Goal: Transaction & Acquisition: Book appointment/travel/reservation

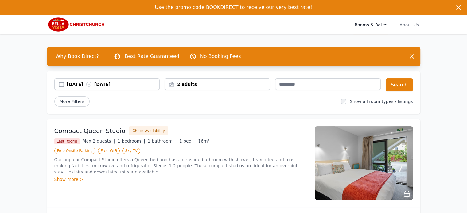
click at [188, 82] on div "2 adults" at bounding box center [217, 84] width 105 height 6
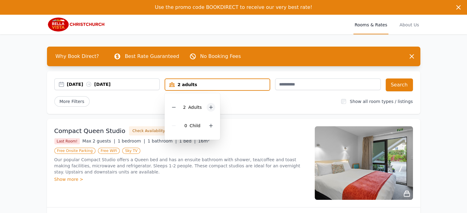
click at [211, 106] on icon at bounding box center [210, 107] width 5 height 5
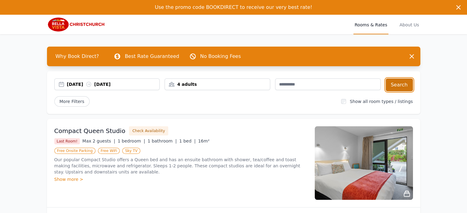
click at [401, 85] on button "Search" at bounding box center [398, 85] width 27 height 13
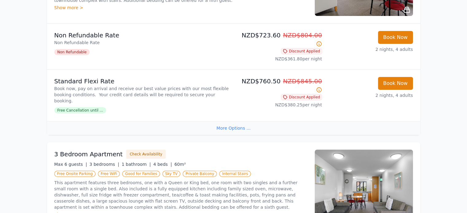
scroll to position [215, 0]
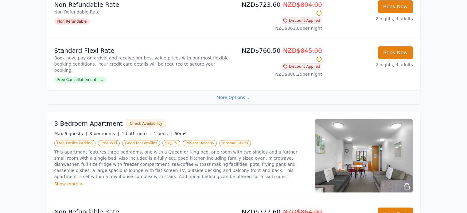
click at [68, 181] on div "Show more >" at bounding box center [180, 184] width 253 height 6
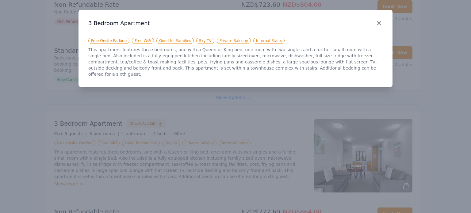
click at [376, 23] on icon "button" at bounding box center [378, 23] width 7 height 7
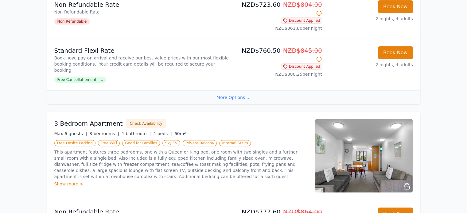
click at [350, 132] on img at bounding box center [363, 156] width 98 height 74
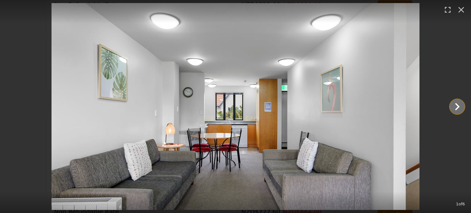
click at [458, 106] on icon "Show slide 2 of 6" at bounding box center [457, 106] width 5 height 7
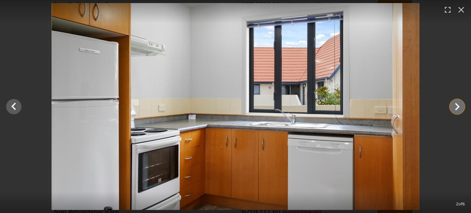
click at [458, 106] on icon "Show slide 3 of 6" at bounding box center [457, 106] width 5 height 7
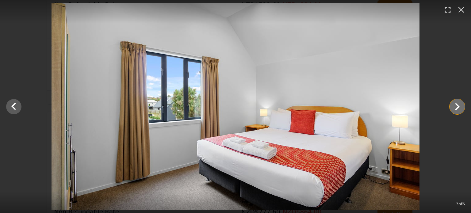
click at [458, 106] on icon "Show slide 4 of 6" at bounding box center [457, 106] width 5 height 7
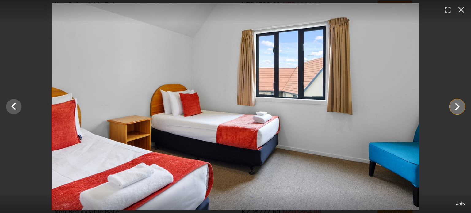
click at [458, 106] on icon "Show slide 5 of 6" at bounding box center [457, 106] width 5 height 7
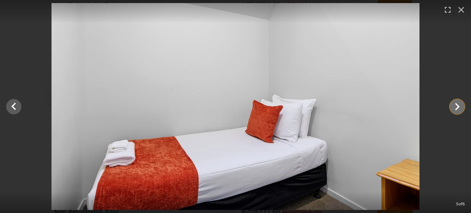
click at [458, 106] on icon "Show slide 6 of 6" at bounding box center [457, 106] width 5 height 7
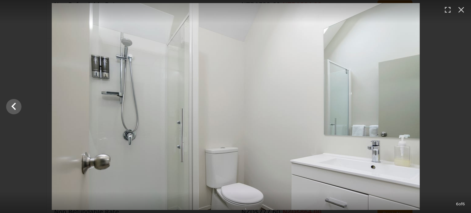
click at [458, 106] on div at bounding box center [235, 106] width 471 height 207
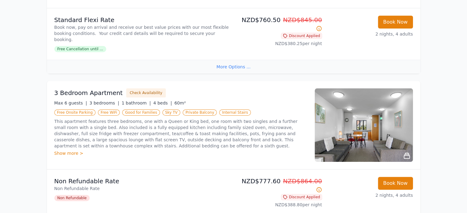
scroll to position [307, 0]
